Goal: Understand process/instructions: Learn how to perform a task or action

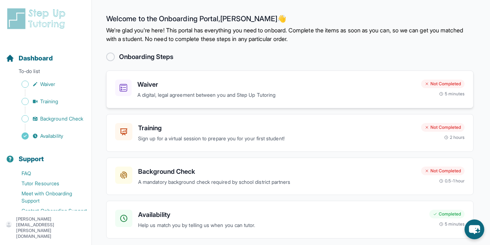
click at [417, 84] on div "Waiver A digital, legal agreement between you and Step Up Tutoring Not Complete…" at bounding box center [290, 89] width 350 height 20
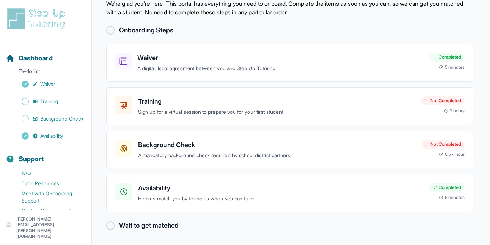
scroll to position [26, 0]
click at [263, 153] on p "A mandatory background check required by school district partners" at bounding box center [277, 156] width 278 height 8
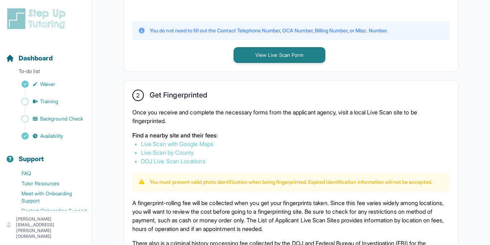
scroll to position [336, 0]
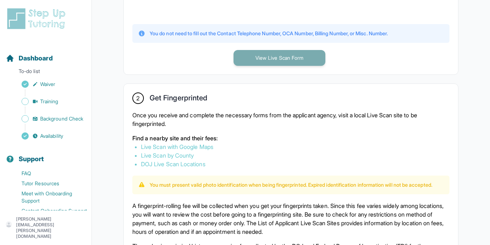
click at [289, 60] on button "View Live Scan Form" at bounding box center [280, 58] width 92 height 16
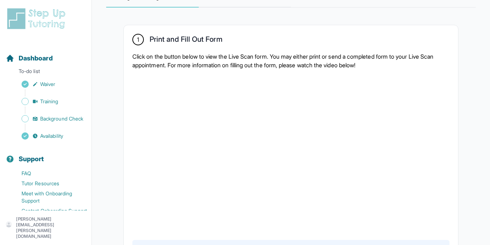
scroll to position [122, 0]
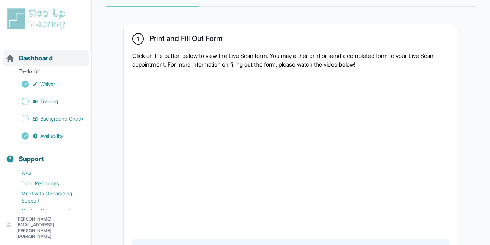
click at [32, 56] on span "Dashboard" at bounding box center [36, 58] width 34 height 10
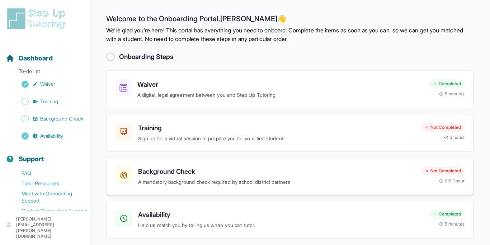
click at [233, 179] on p "A mandatory background check required by school district partners" at bounding box center [277, 182] width 278 height 8
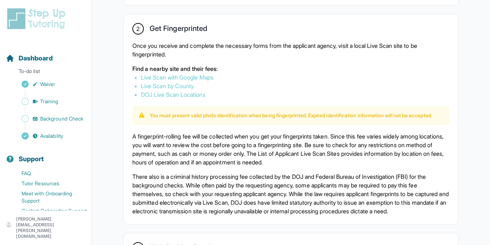
scroll to position [385, 0]
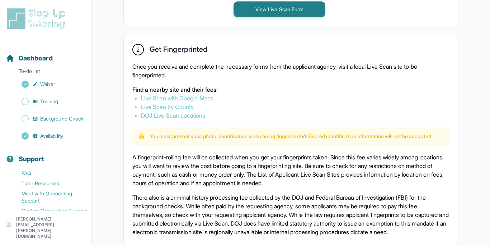
click at [203, 96] on link "Live Scan with Google Maps" at bounding box center [177, 97] width 73 height 7
click at [187, 97] on link "Live Scan with Google Maps" at bounding box center [177, 97] width 73 height 7
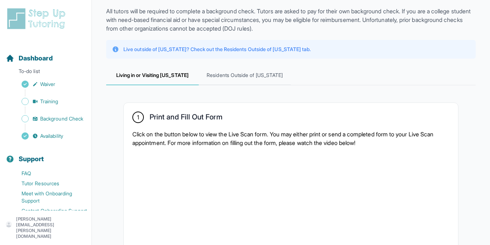
scroll to position [0, 0]
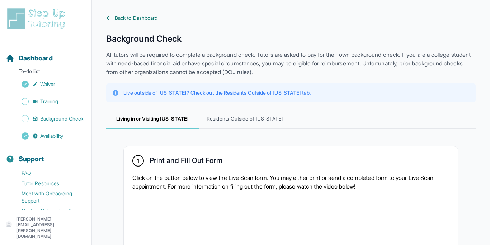
click at [110, 17] on icon at bounding box center [109, 18] width 6 height 6
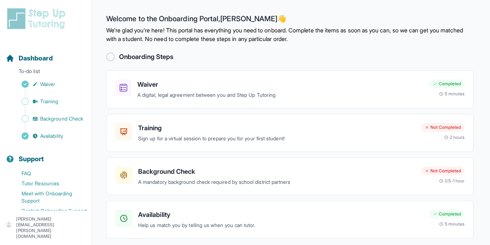
click at [193, 22] on h2 "Welcome to the Onboarding Portal, [PERSON_NAME] 👋" at bounding box center [290, 19] width 368 height 11
click at [241, 47] on main "Welcome to the Onboarding Portal, [PERSON_NAME] 👋 We're glad you're here! This …" at bounding box center [291, 135] width 399 height 271
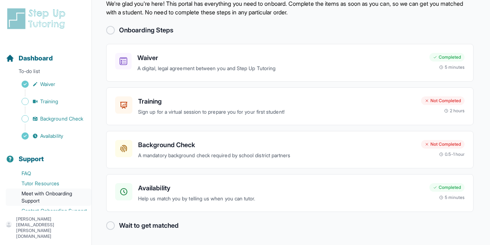
scroll to position [10, 0]
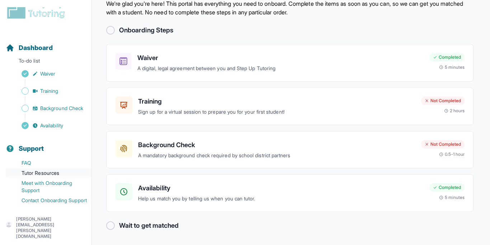
click at [48, 173] on link "Tutor Resources" at bounding box center [49, 173] width 86 height 10
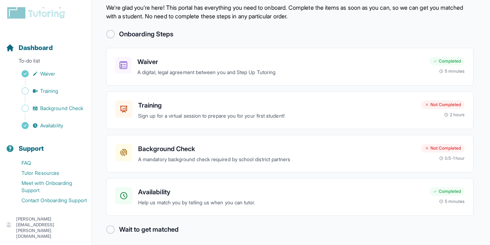
scroll to position [27, 0]
